Goal: Task Accomplishment & Management: Use online tool/utility

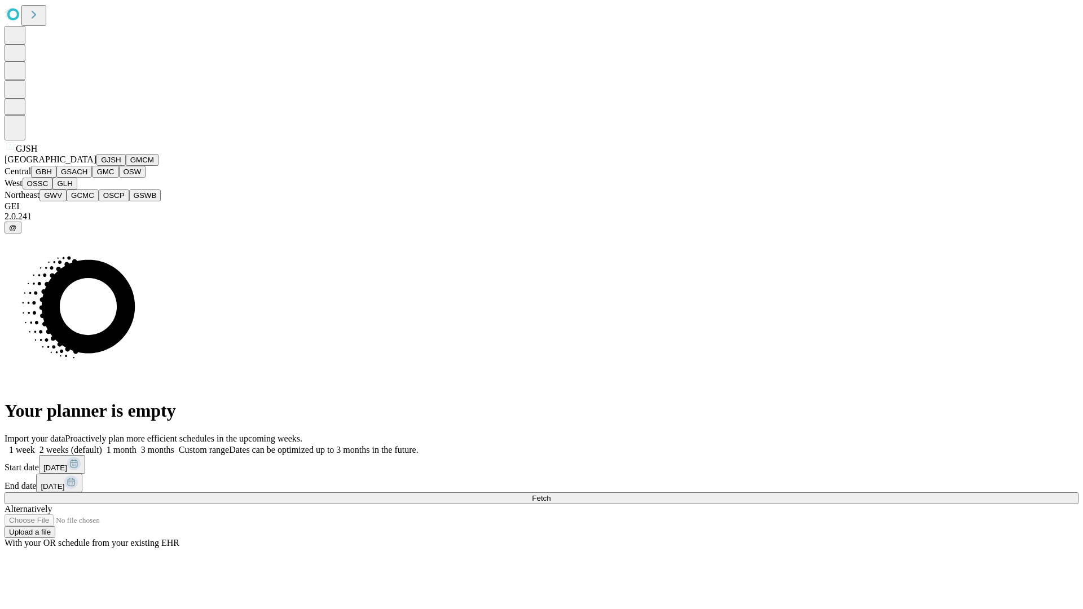
click at [96, 166] on button "GJSH" at bounding box center [110, 160] width 29 height 12
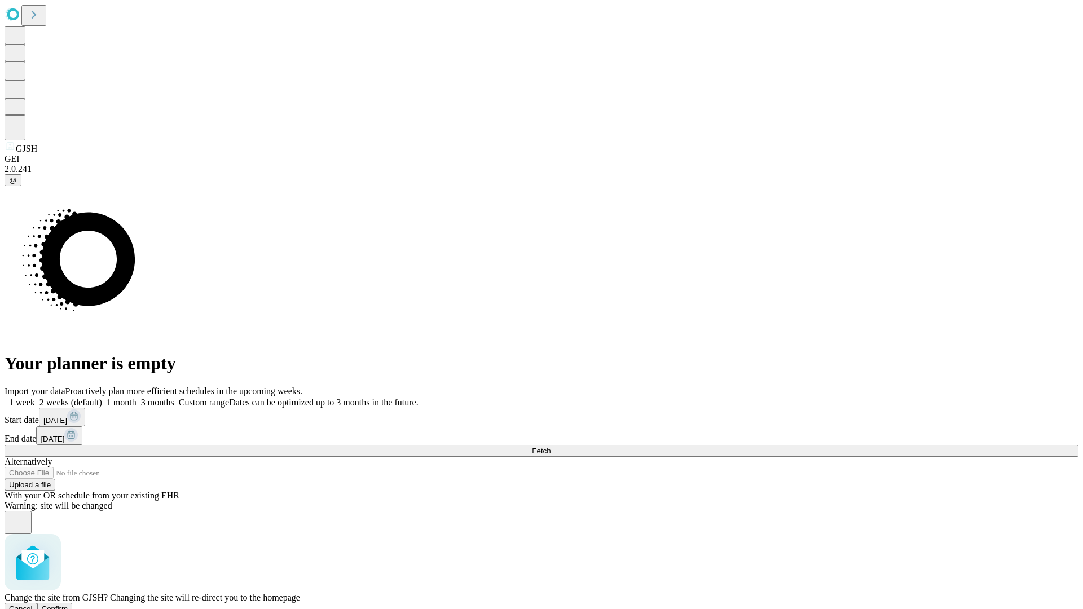
click at [68, 605] on span "Confirm" at bounding box center [55, 609] width 27 height 8
click at [137, 398] on label "1 month" at bounding box center [119, 403] width 34 height 10
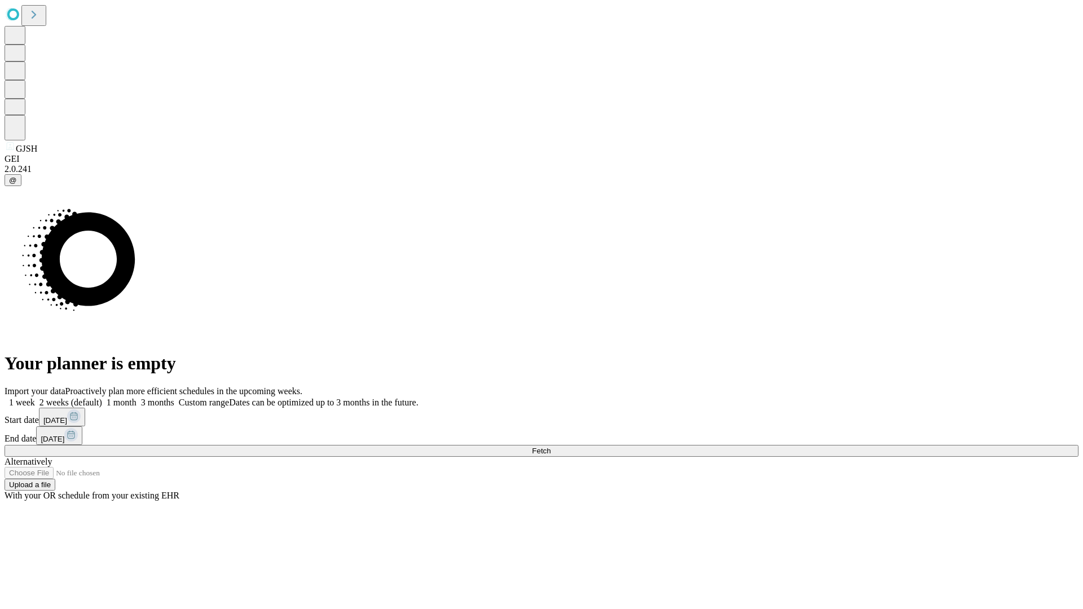
click at [551, 447] on span "Fetch" at bounding box center [541, 451] width 19 height 8
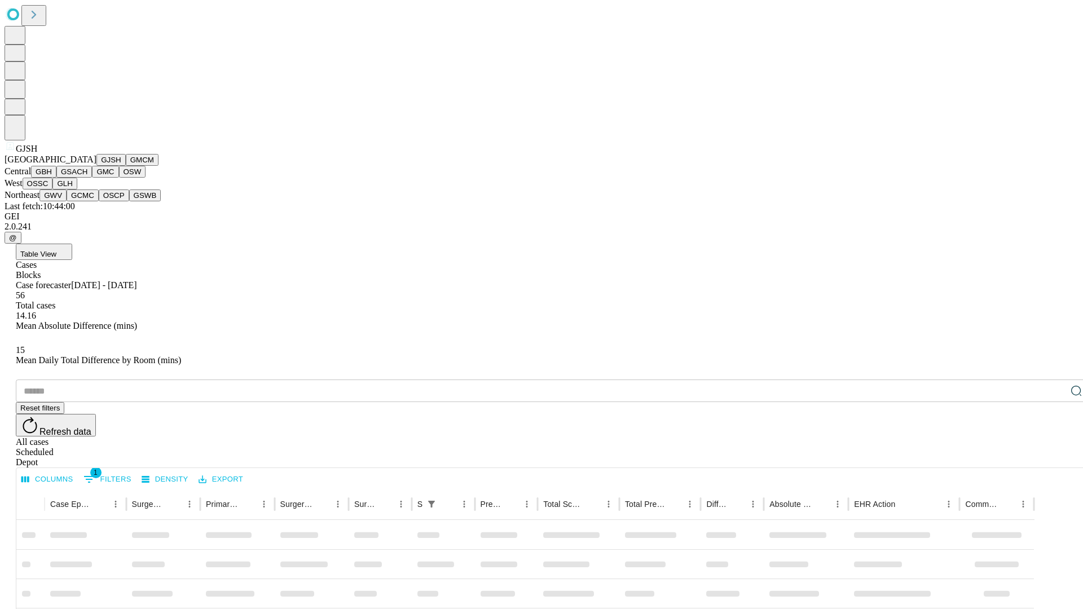
click at [126, 166] on button "GMCM" at bounding box center [142, 160] width 33 height 12
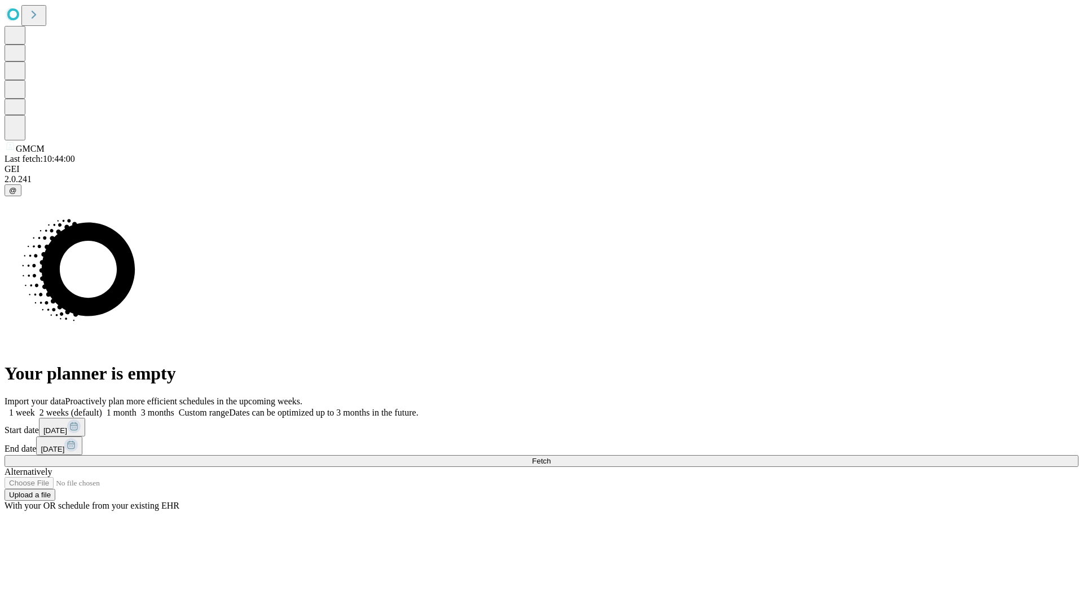
click at [137, 408] on label "1 month" at bounding box center [119, 413] width 34 height 10
click at [551, 457] on span "Fetch" at bounding box center [541, 461] width 19 height 8
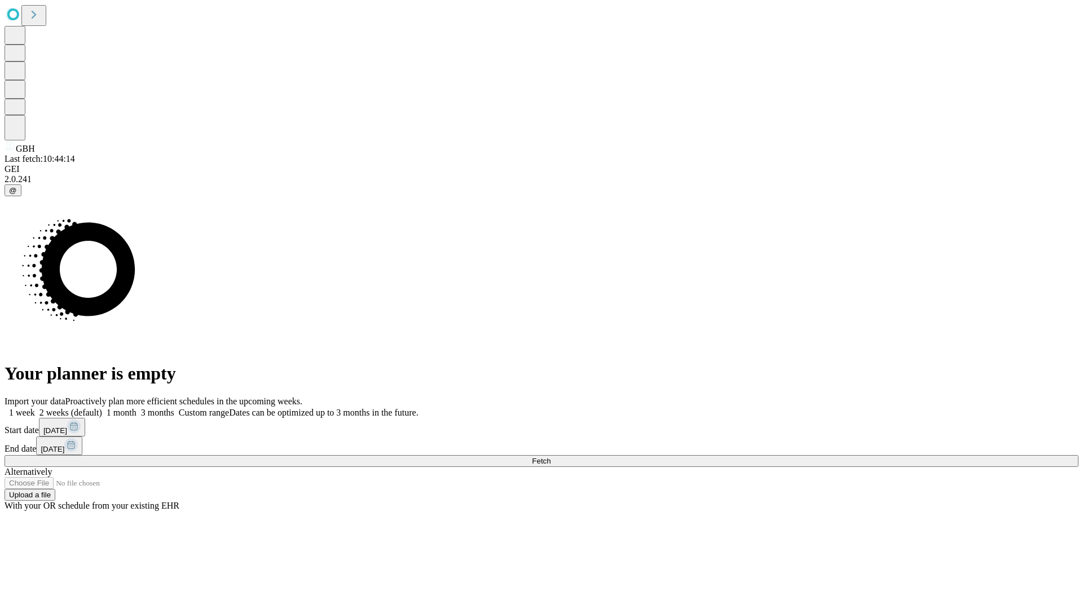
click at [137, 408] on label "1 month" at bounding box center [119, 413] width 34 height 10
click at [551, 457] on span "Fetch" at bounding box center [541, 461] width 19 height 8
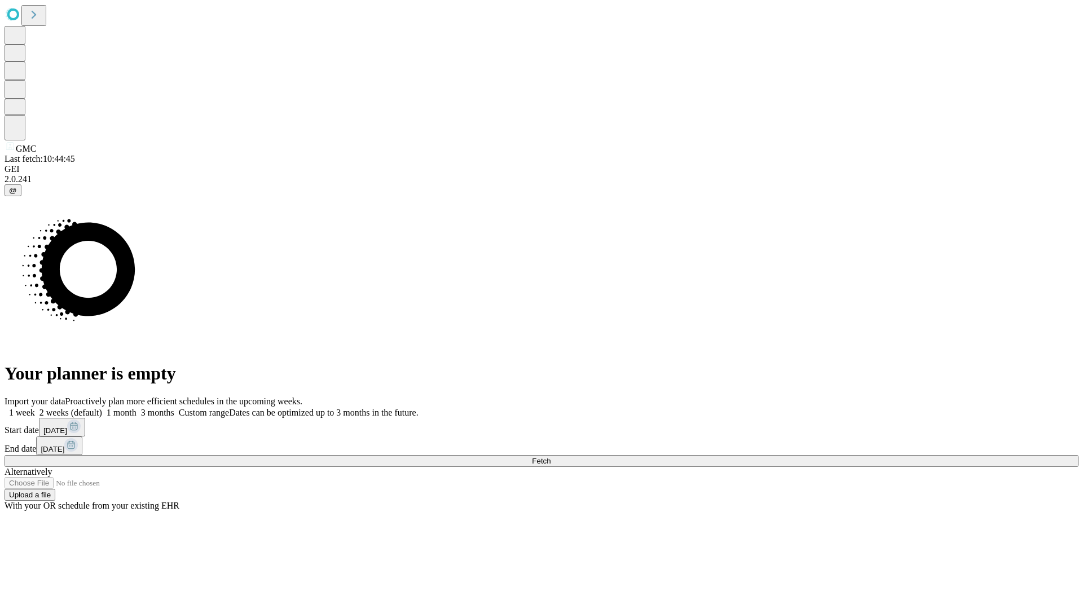
click at [137, 408] on label "1 month" at bounding box center [119, 413] width 34 height 10
click at [551, 457] on span "Fetch" at bounding box center [541, 461] width 19 height 8
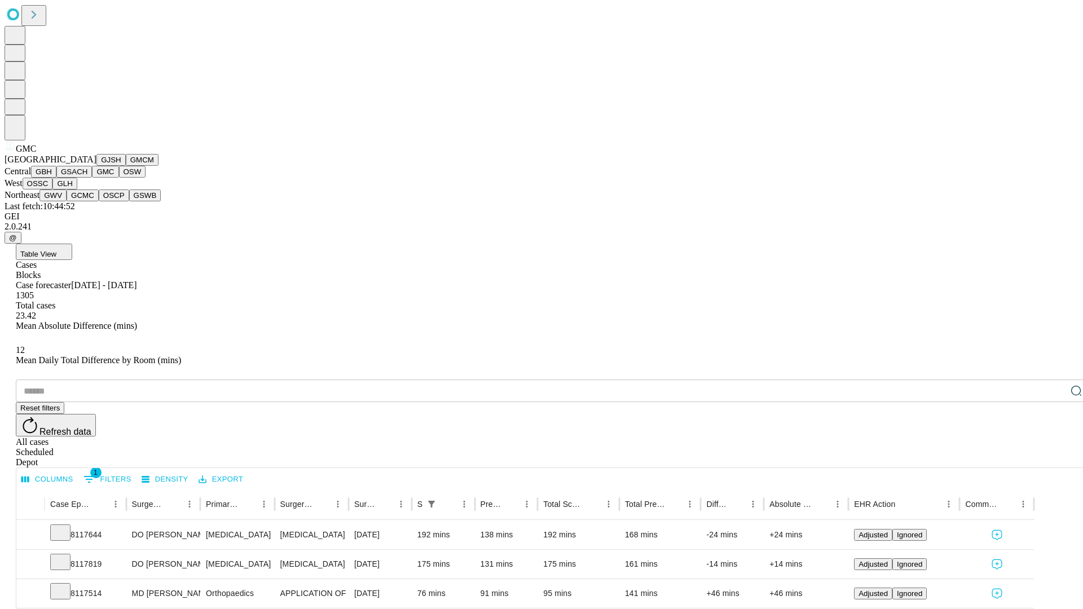
click at [119, 178] on button "OSW" at bounding box center [132, 172] width 27 height 12
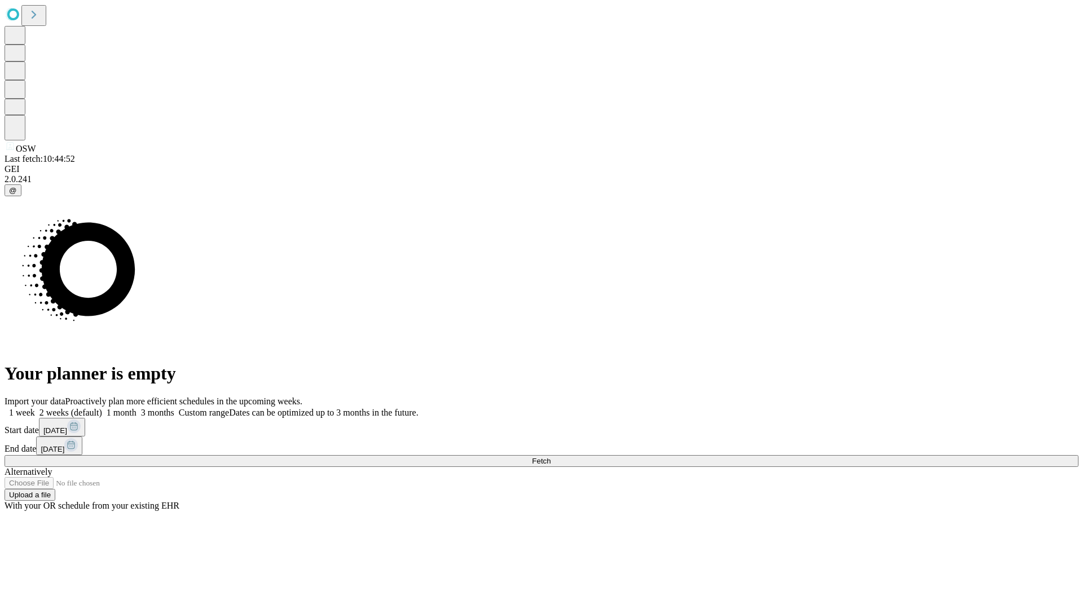
click at [137, 408] on label "1 month" at bounding box center [119, 413] width 34 height 10
click at [551, 457] on span "Fetch" at bounding box center [541, 461] width 19 height 8
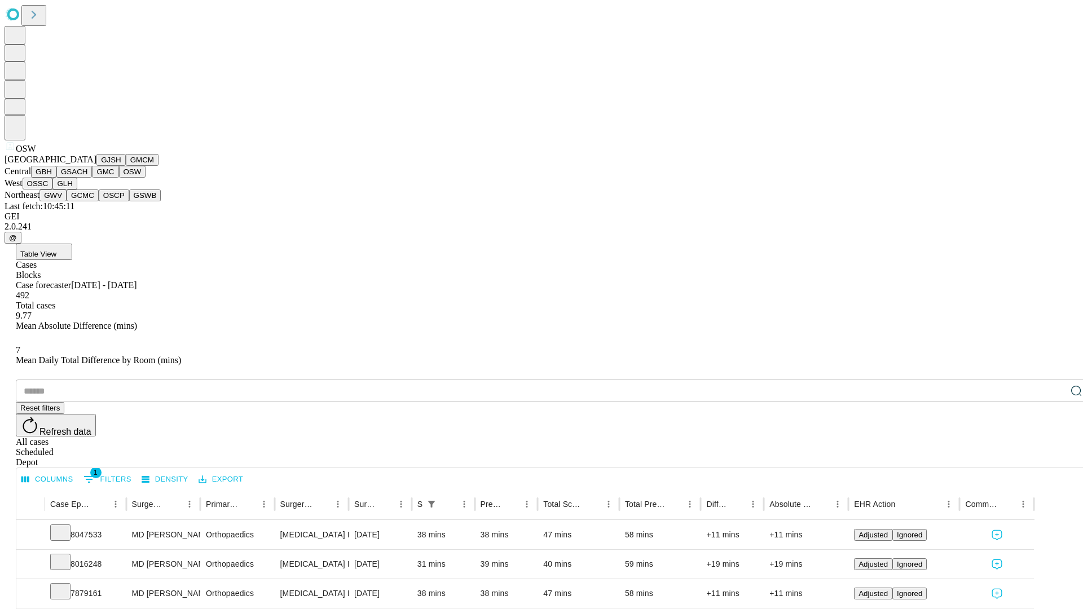
click at [53, 190] on button "OSSC" at bounding box center [38, 184] width 30 height 12
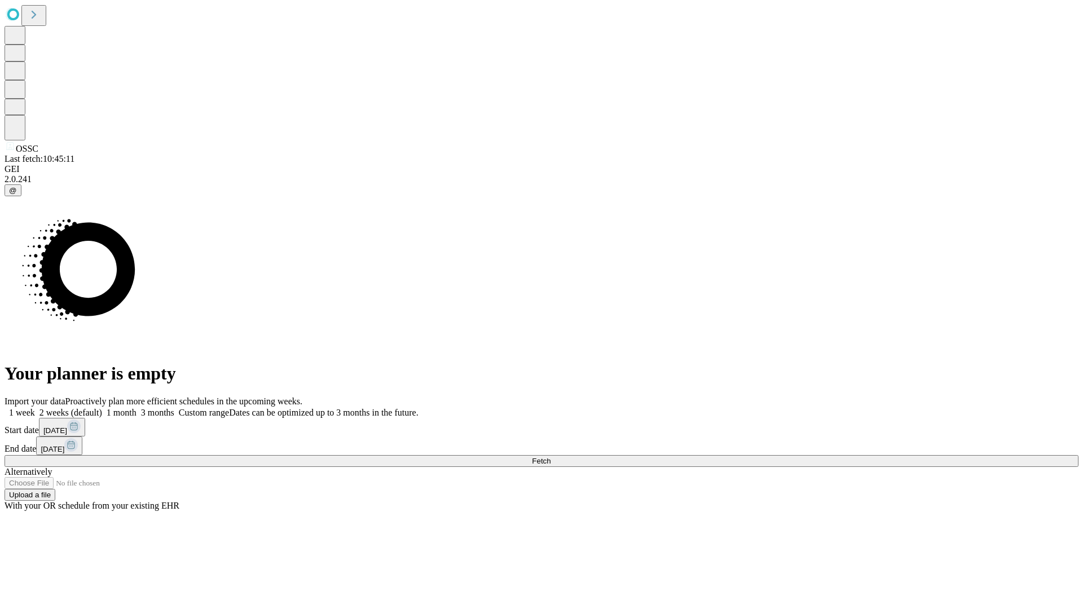
click at [137, 408] on label "1 month" at bounding box center [119, 413] width 34 height 10
click at [551, 457] on span "Fetch" at bounding box center [541, 461] width 19 height 8
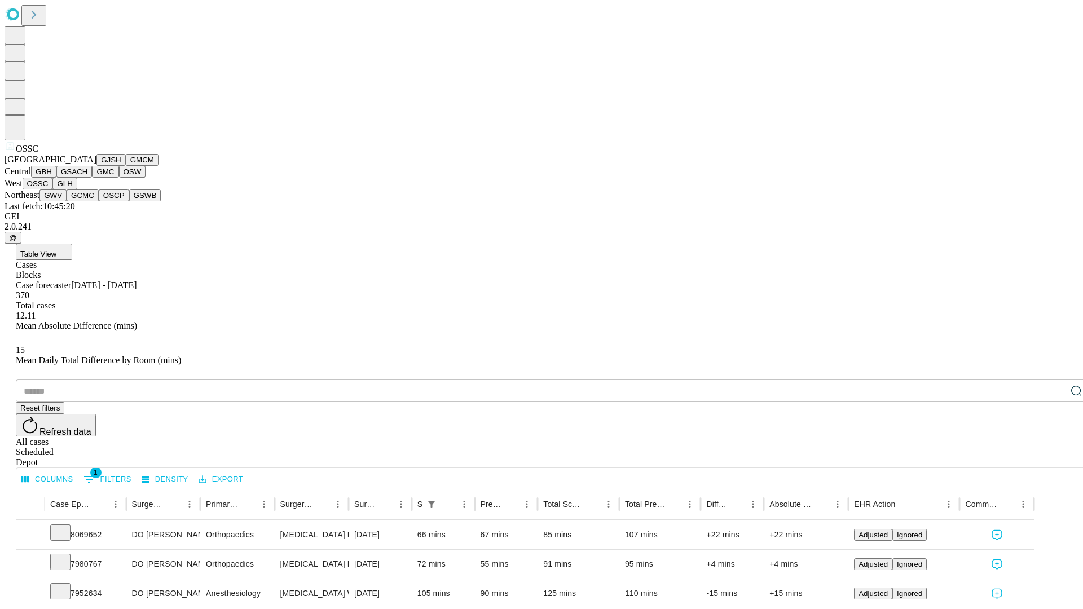
click at [77, 190] on button "GLH" at bounding box center [64, 184] width 24 height 12
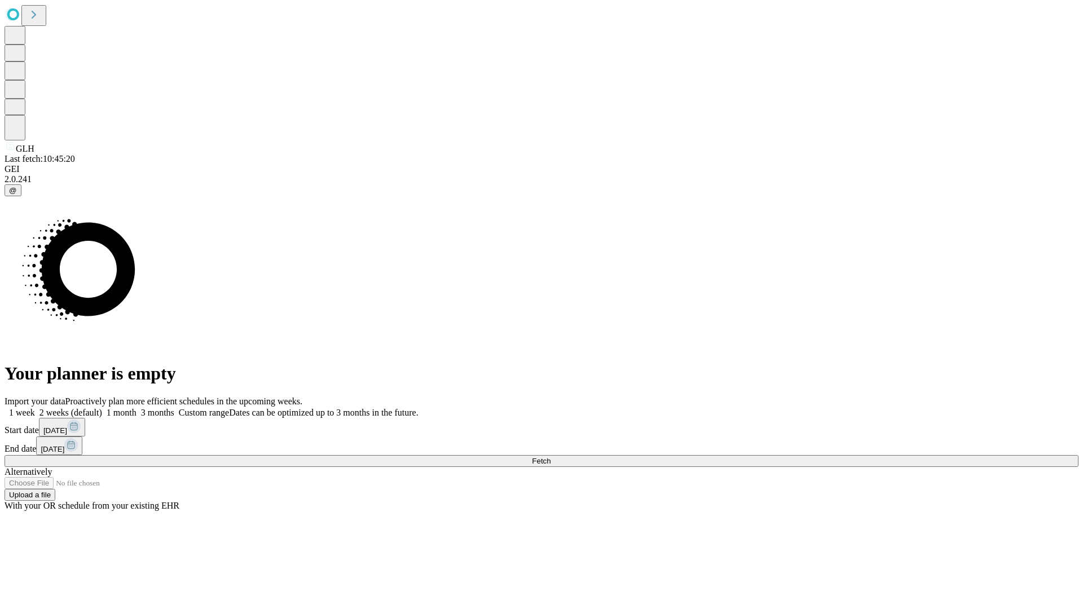
click at [137, 408] on label "1 month" at bounding box center [119, 413] width 34 height 10
click at [551, 457] on span "Fetch" at bounding box center [541, 461] width 19 height 8
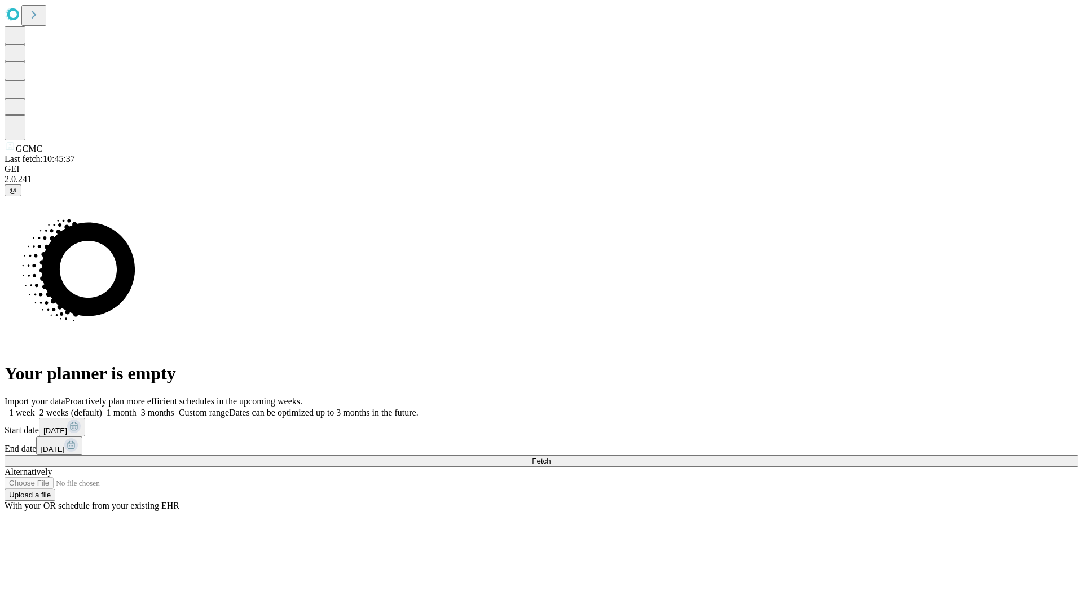
click at [551, 457] on span "Fetch" at bounding box center [541, 461] width 19 height 8
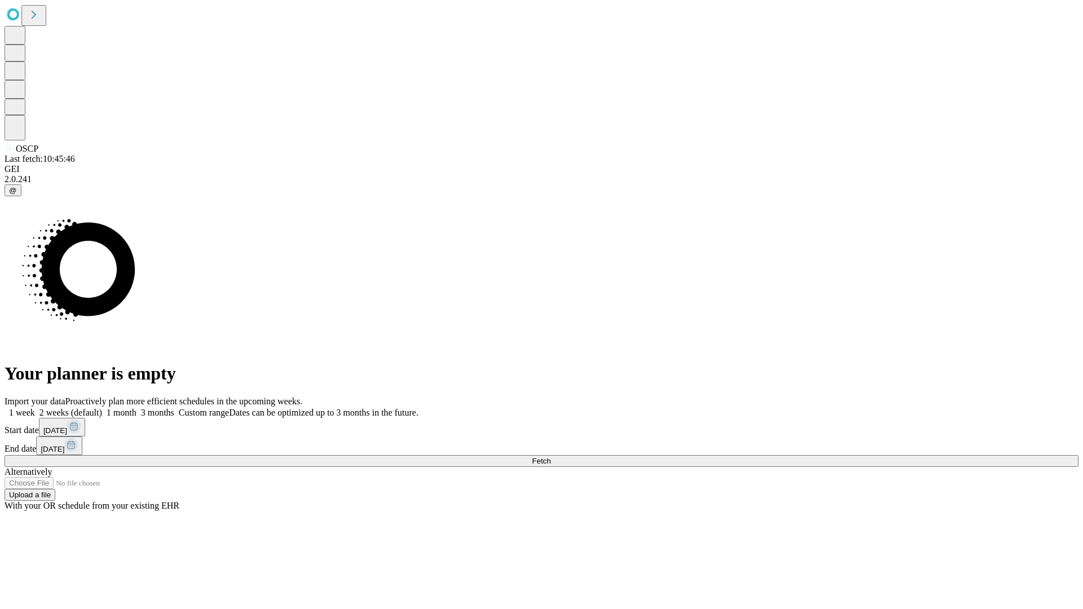
click at [137, 408] on label "1 month" at bounding box center [119, 413] width 34 height 10
click at [551, 457] on span "Fetch" at bounding box center [541, 461] width 19 height 8
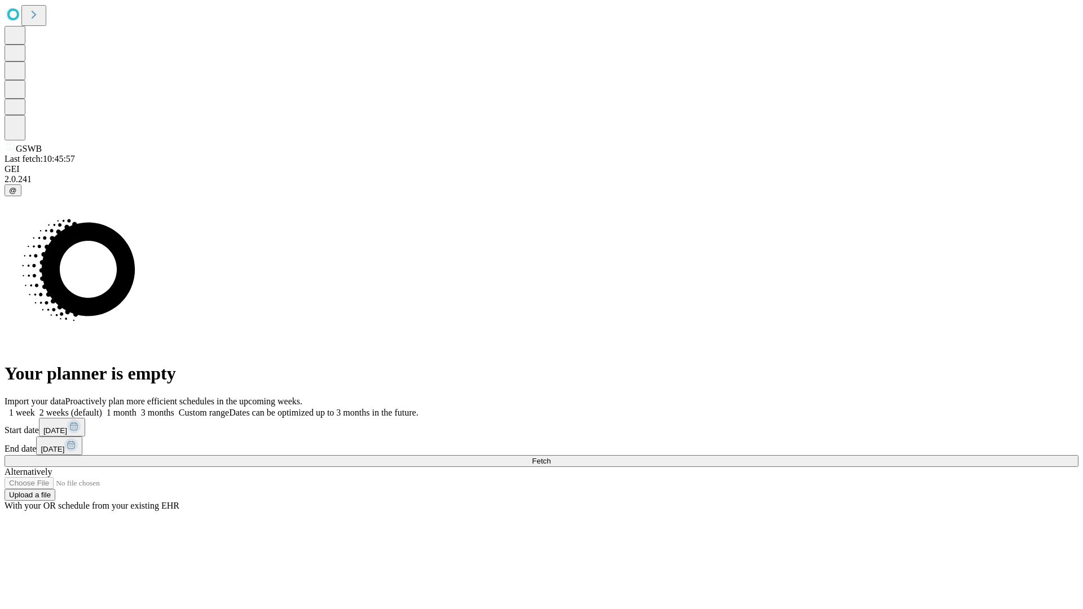
click at [137, 408] on label "1 month" at bounding box center [119, 413] width 34 height 10
click at [551, 457] on span "Fetch" at bounding box center [541, 461] width 19 height 8
